Goal: Task Accomplishment & Management: Complete application form

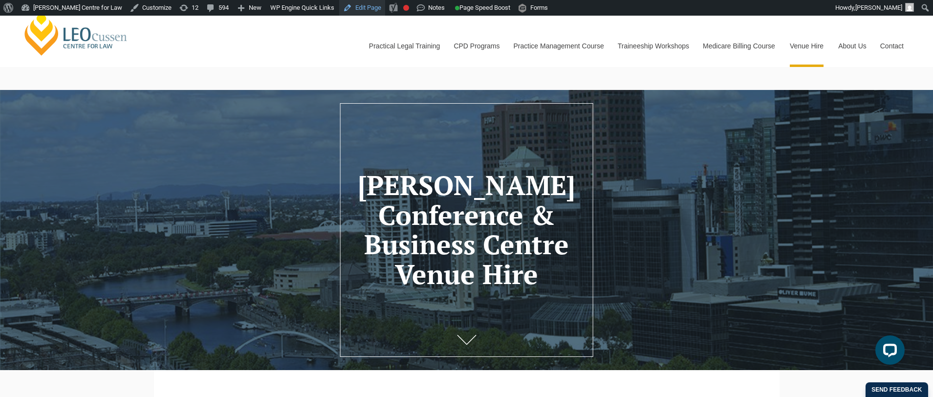
click at [367, 12] on link "Edit Page" at bounding box center [362, 8] width 46 height 16
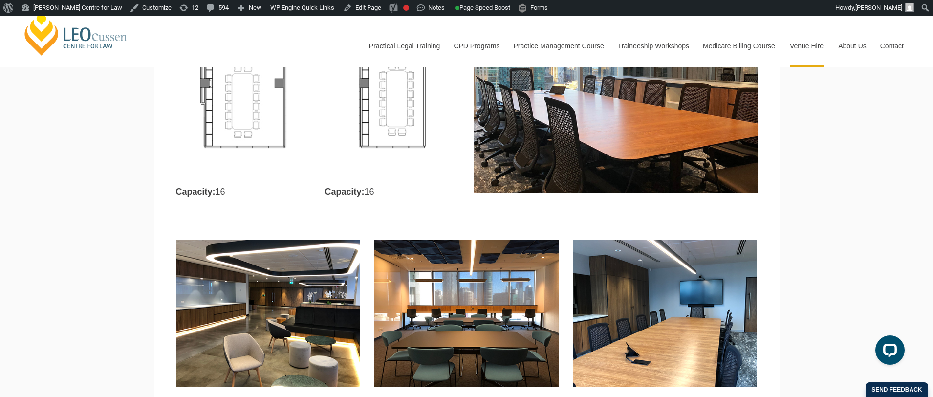
scroll to position [1232, 0]
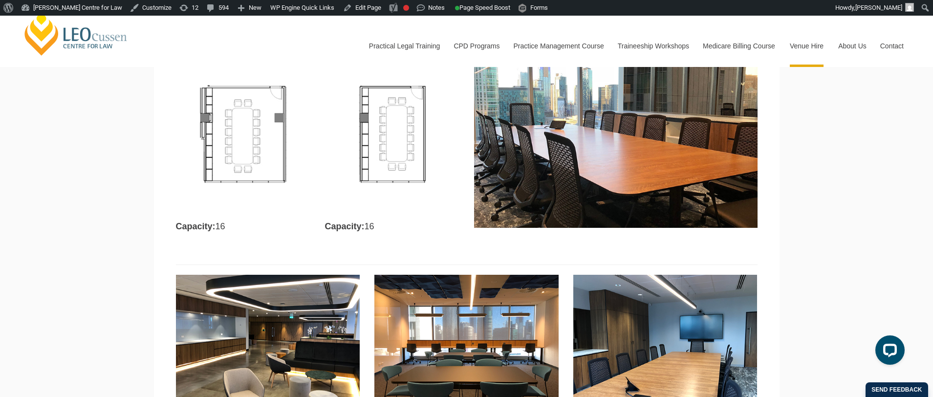
click at [377, 175] on img at bounding box center [392, 134] width 134 height 168
click at [263, 145] on img at bounding box center [243, 134] width 134 height 168
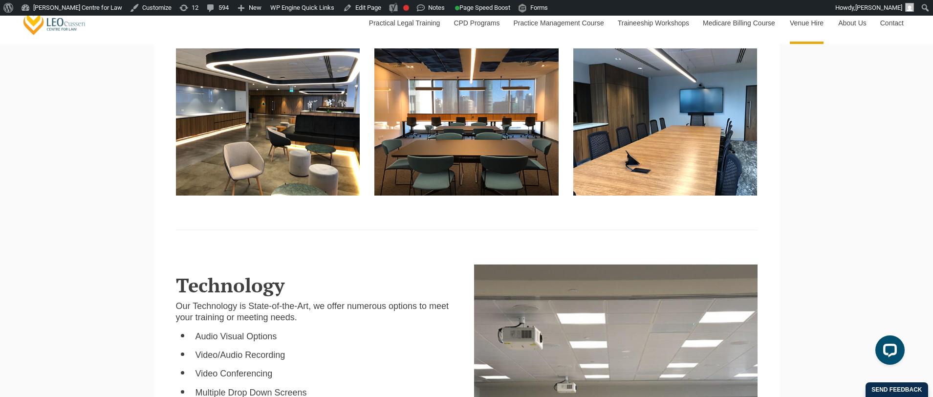
click at [504, 208] on section at bounding box center [467, 135] width 626 height 192
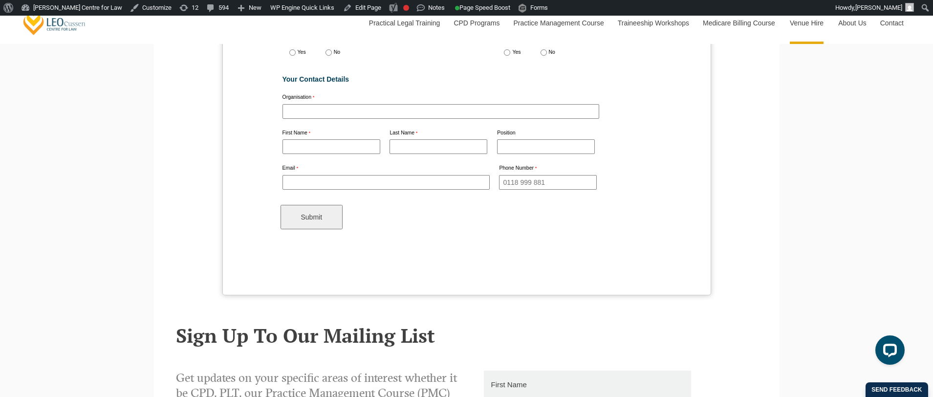
scroll to position [3432, 0]
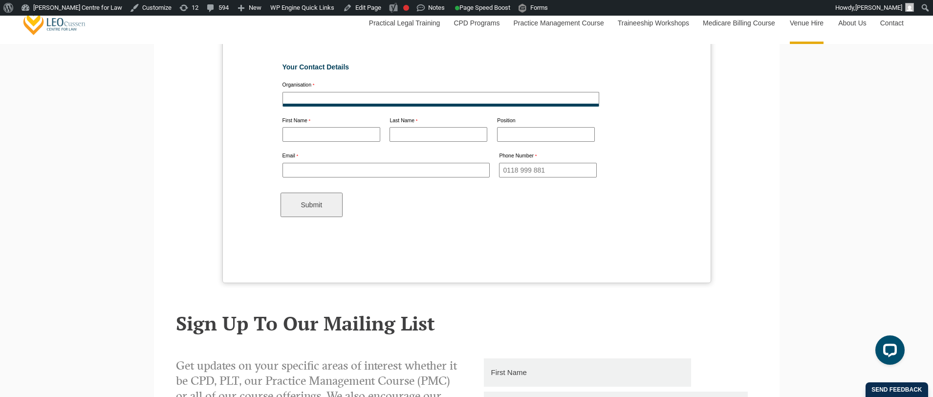
click at [317, 92] on input "Organisation" at bounding box center [441, 99] width 317 height 15
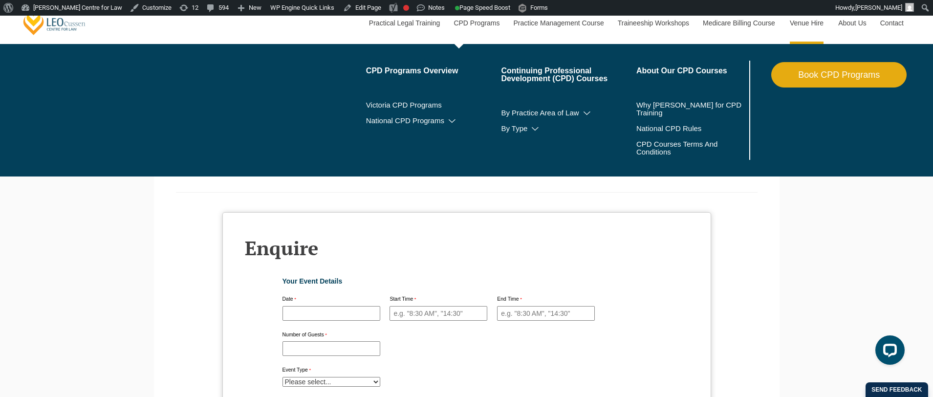
scroll to position [3033, 0]
